Goal: Find contact information: Find contact information

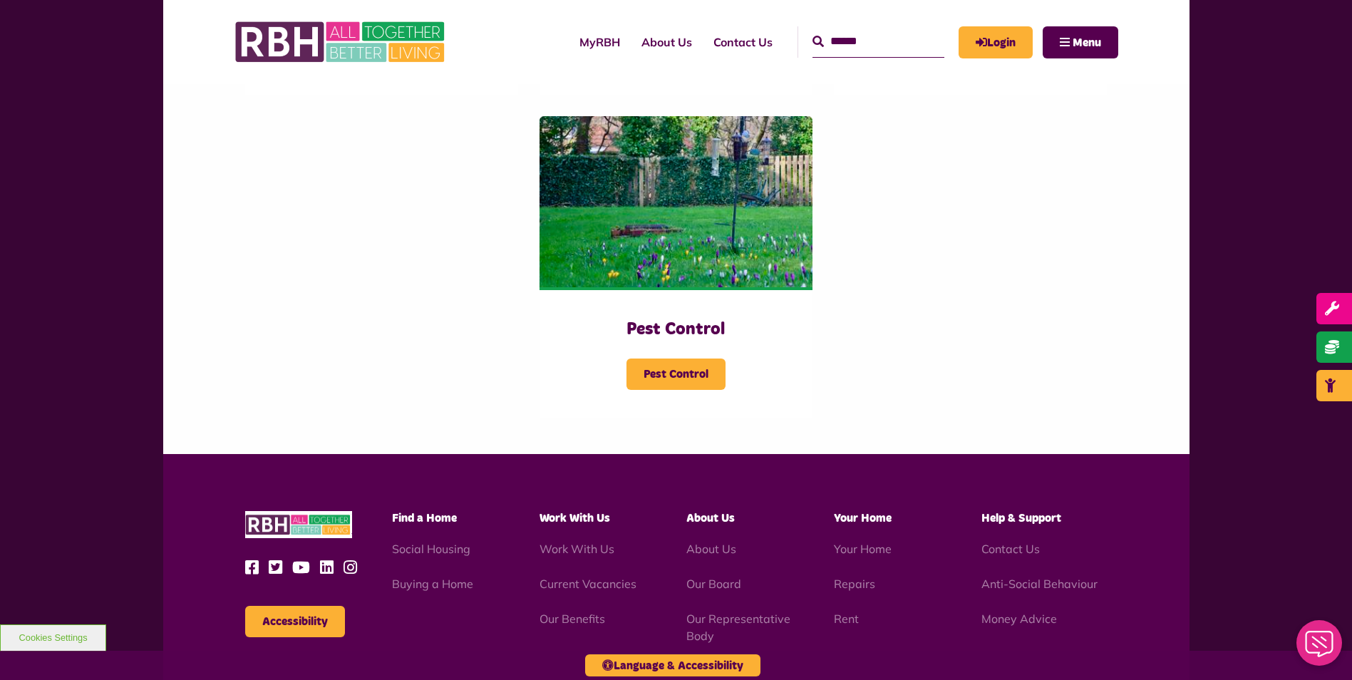
scroll to position [2352, 0]
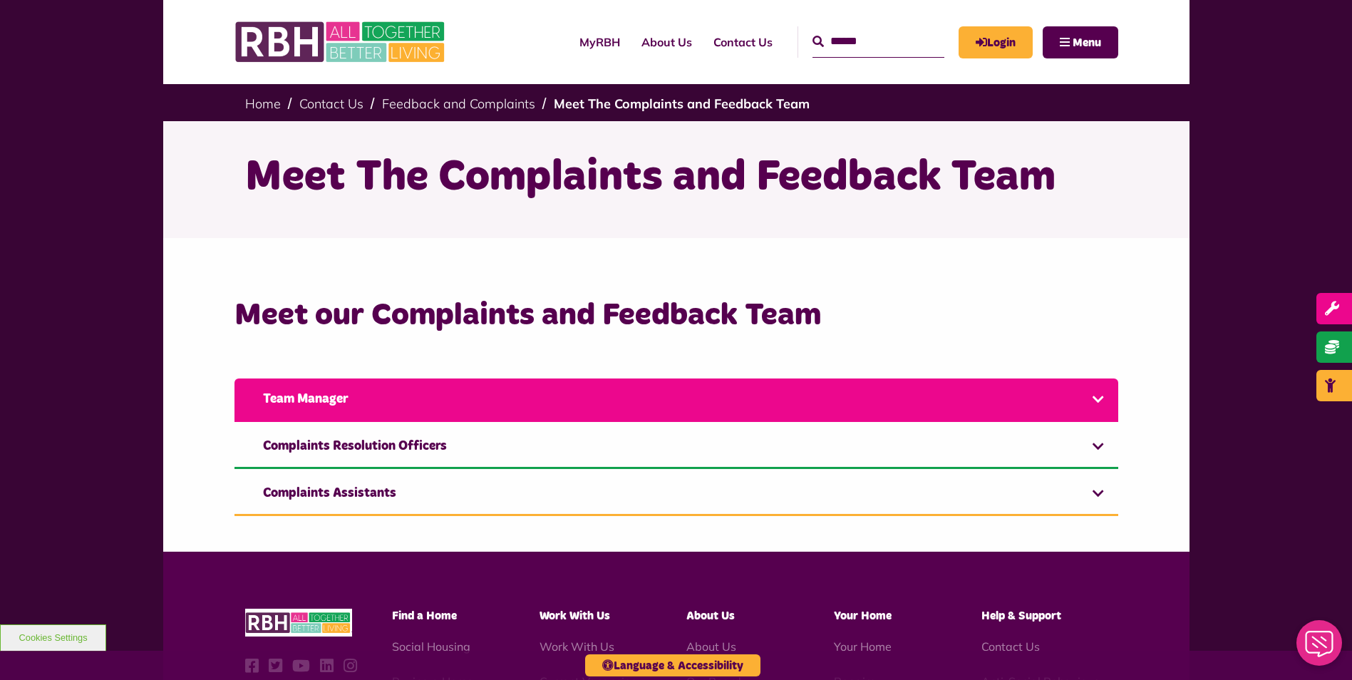
click at [1097, 398] on link "Team Manager" at bounding box center [677, 400] width 884 height 43
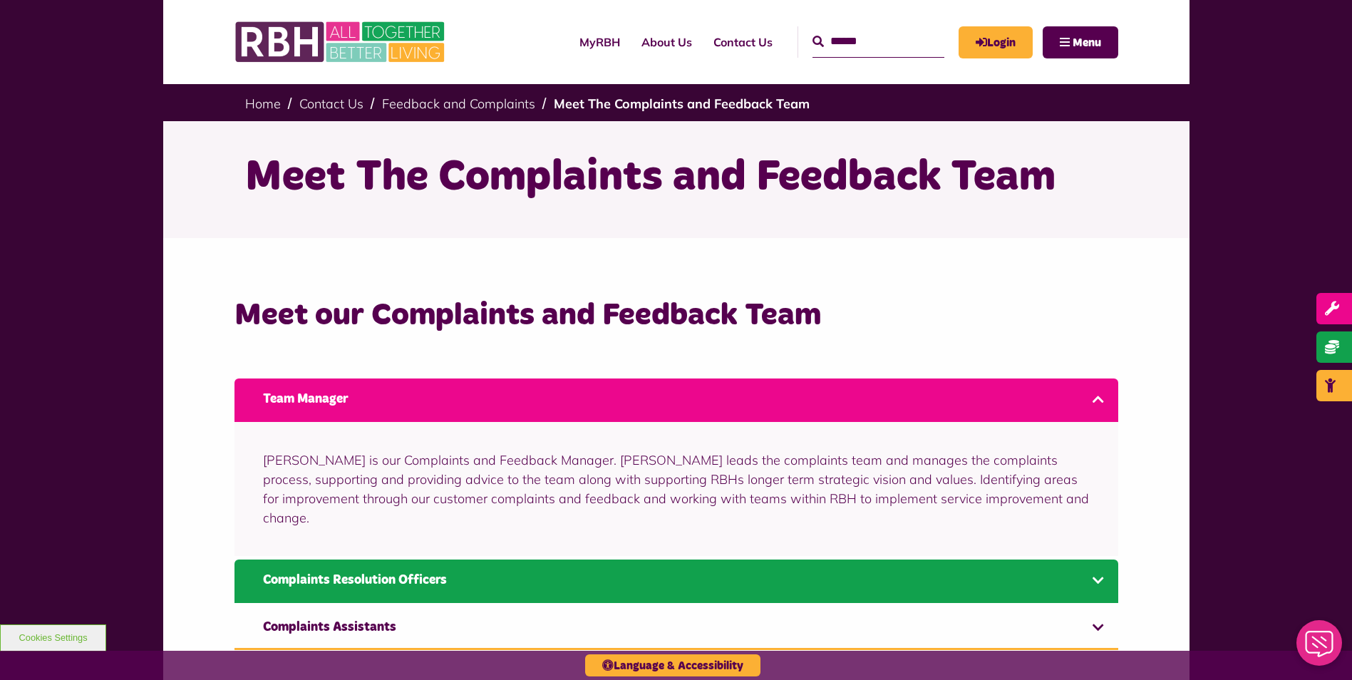
click at [1095, 560] on link "Complaints Resolution Officers" at bounding box center [677, 581] width 884 height 43
click at [1097, 560] on link "Complaints Resolution Officers" at bounding box center [677, 581] width 884 height 43
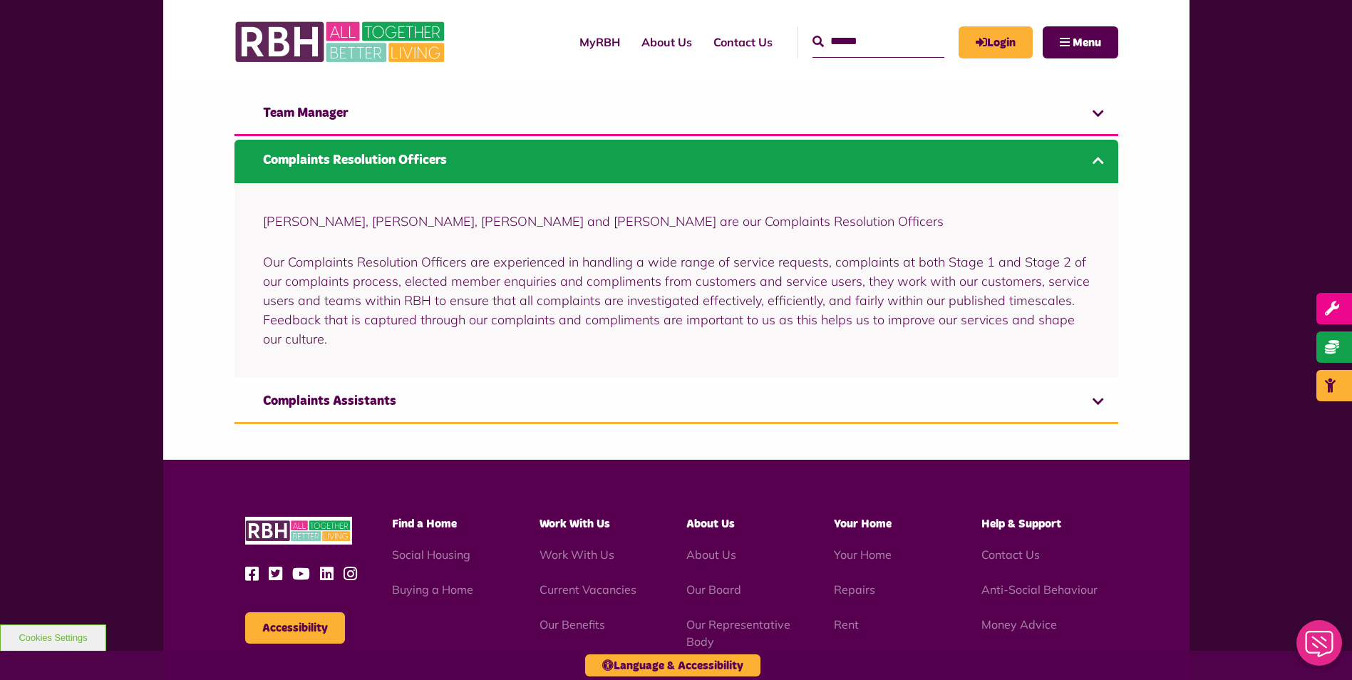
scroll to position [283, 0]
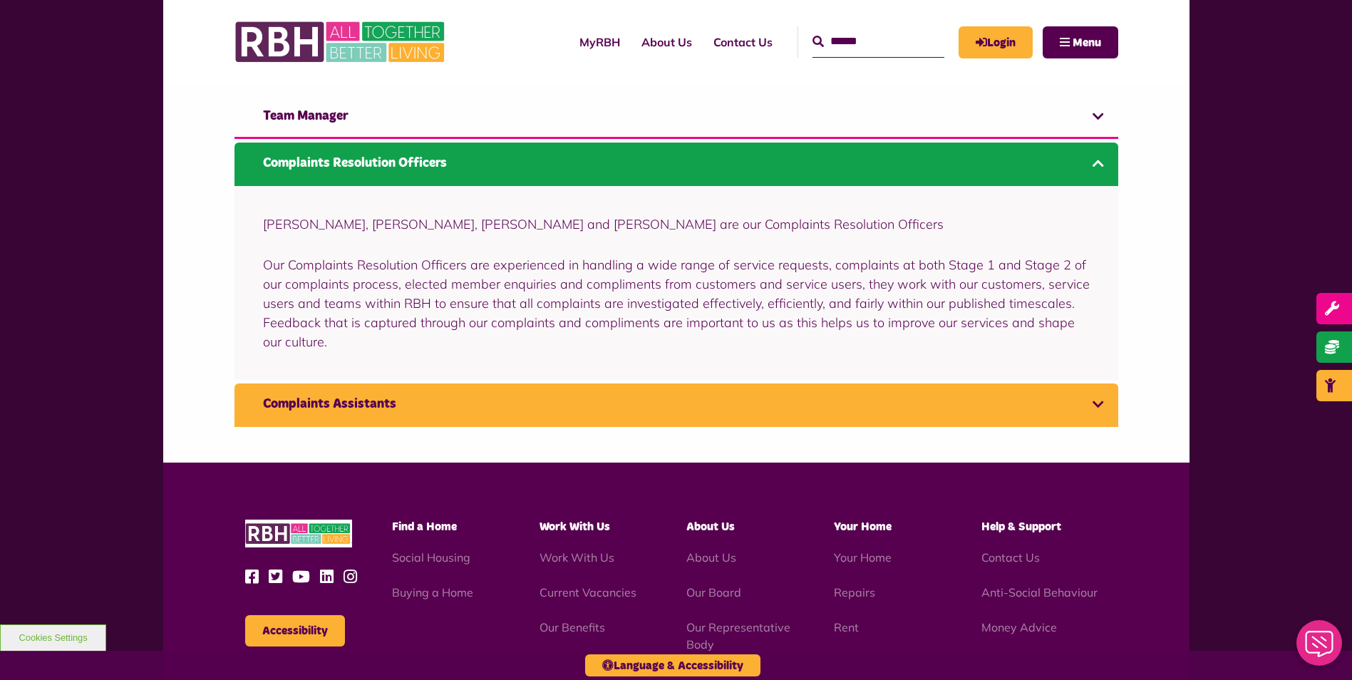
click at [1099, 401] on link "Complaints Assistants" at bounding box center [677, 405] width 884 height 43
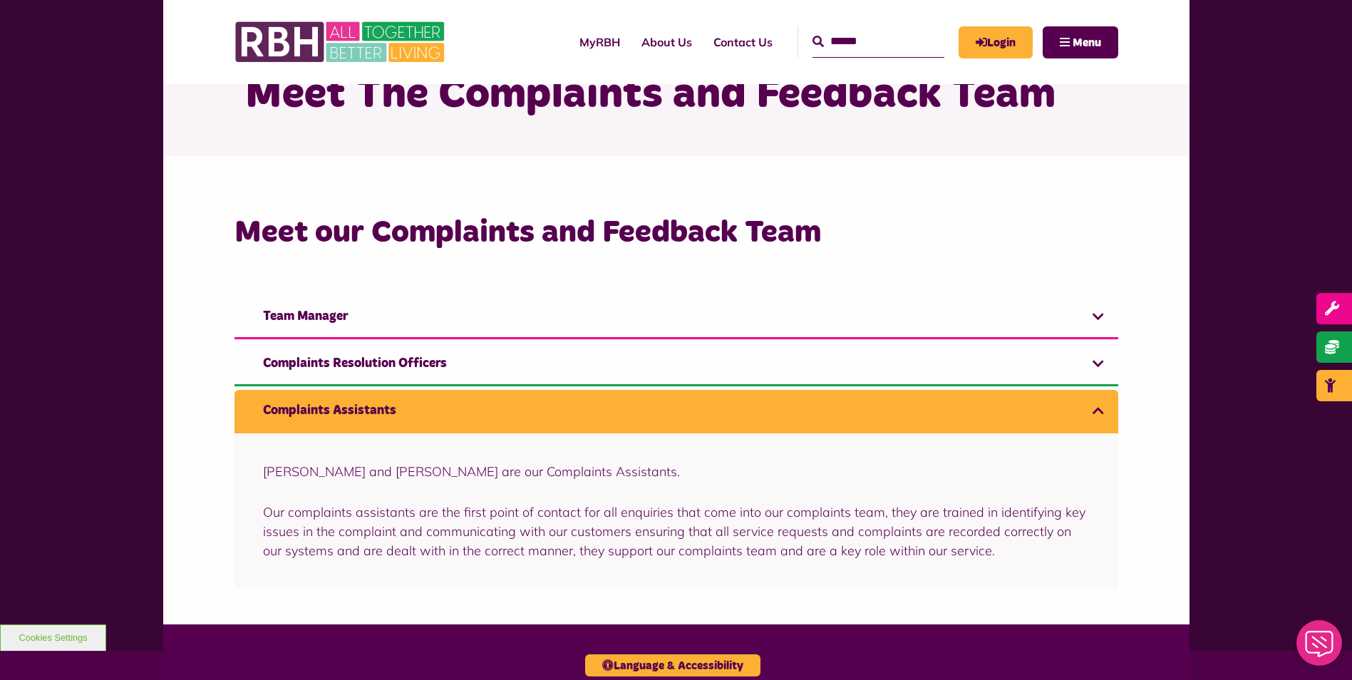
scroll to position [0, 0]
